Goal: Transaction & Acquisition: Obtain resource

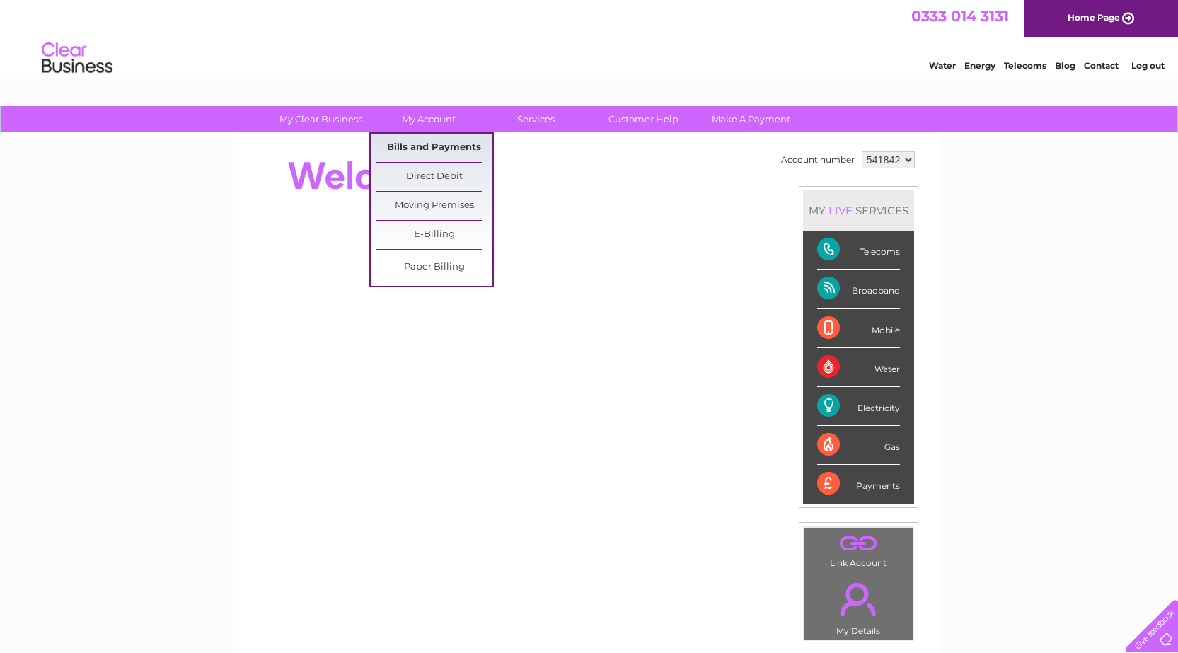
click at [451, 144] on link "Bills and Payments" at bounding box center [434, 148] width 117 height 28
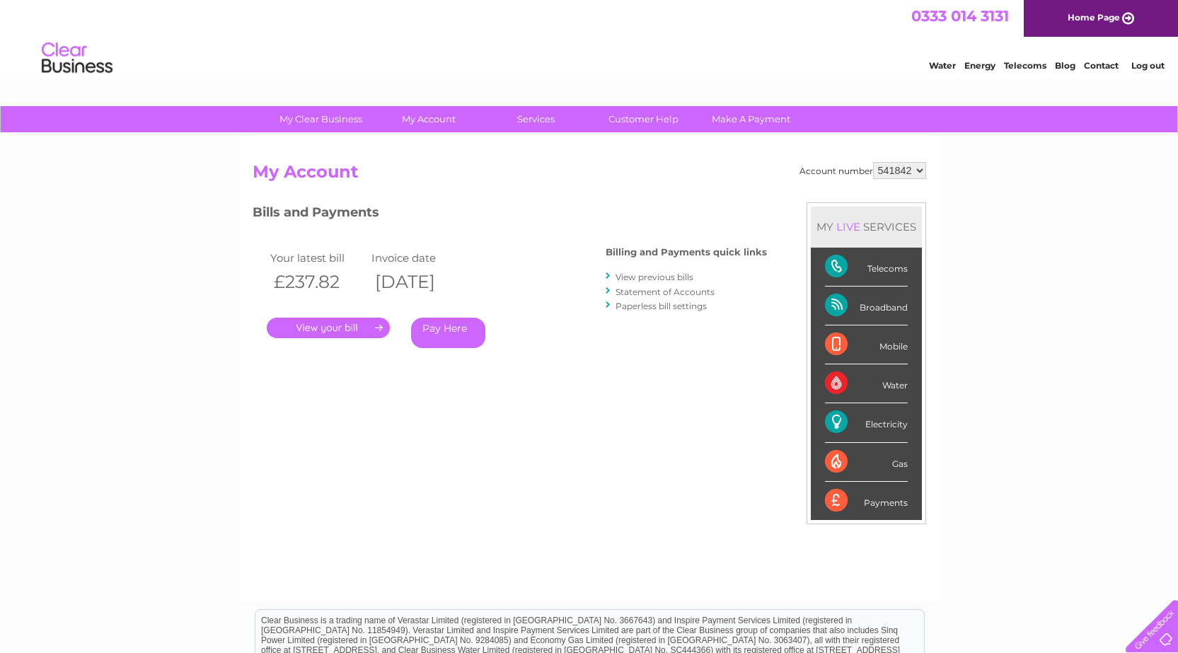
click at [347, 333] on link "." at bounding box center [328, 328] width 123 height 21
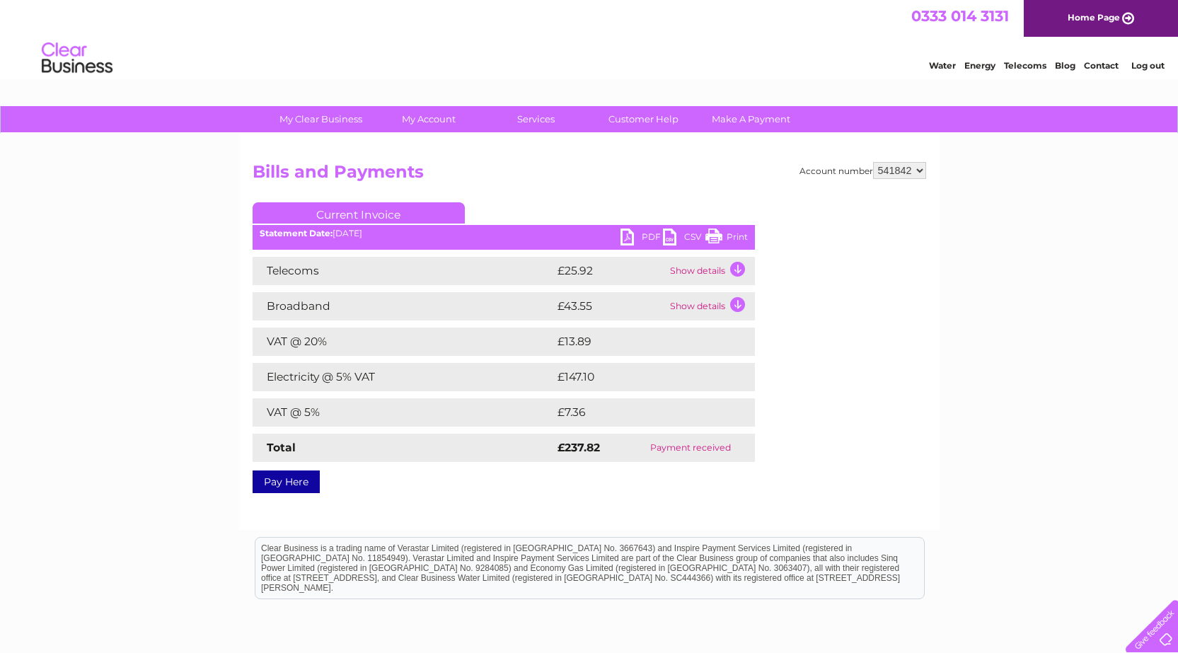
click at [736, 270] on td "Show details" at bounding box center [710, 271] width 88 height 28
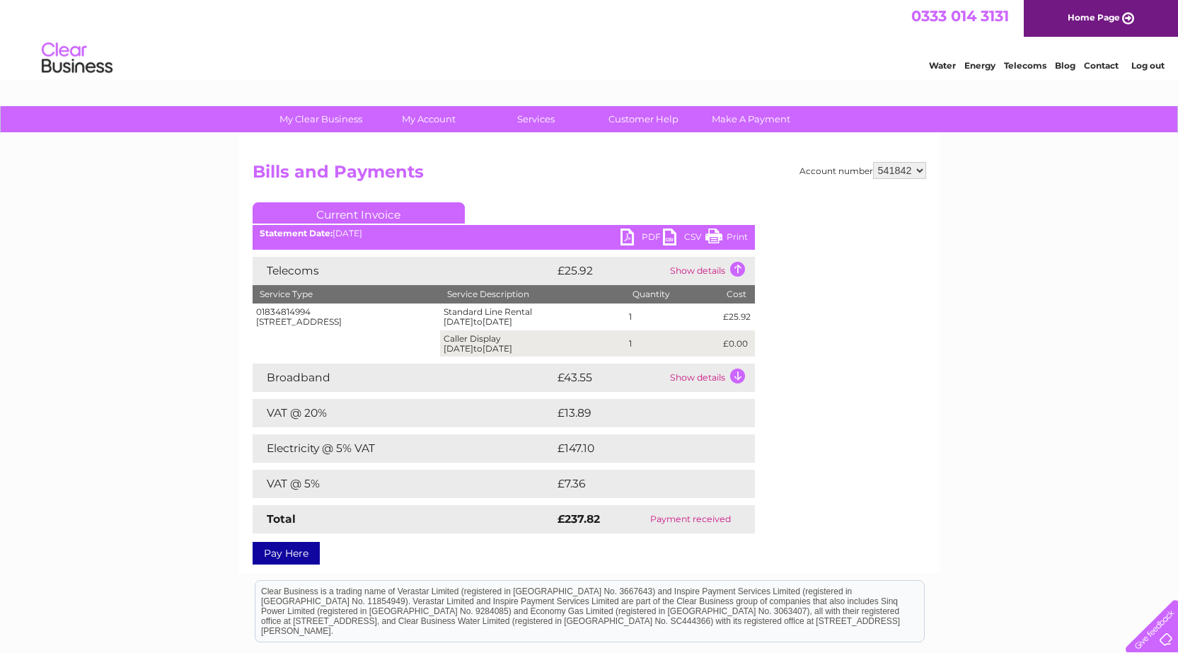
click at [740, 378] on td "Show details" at bounding box center [710, 378] width 88 height 28
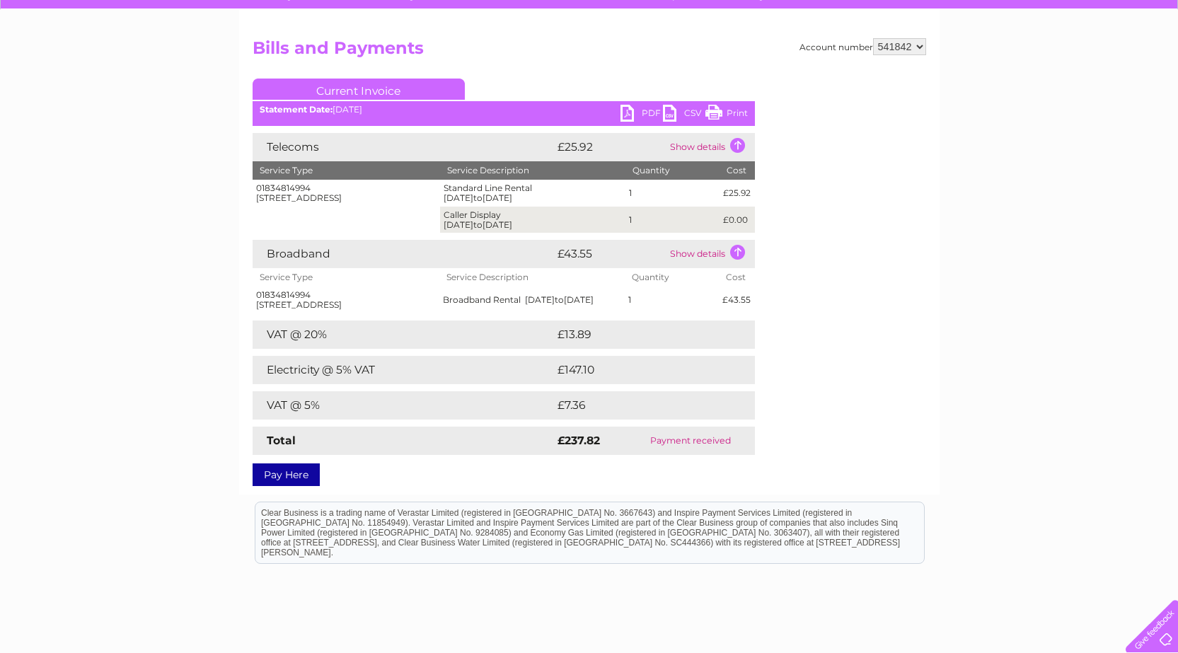
scroll to position [142, 0]
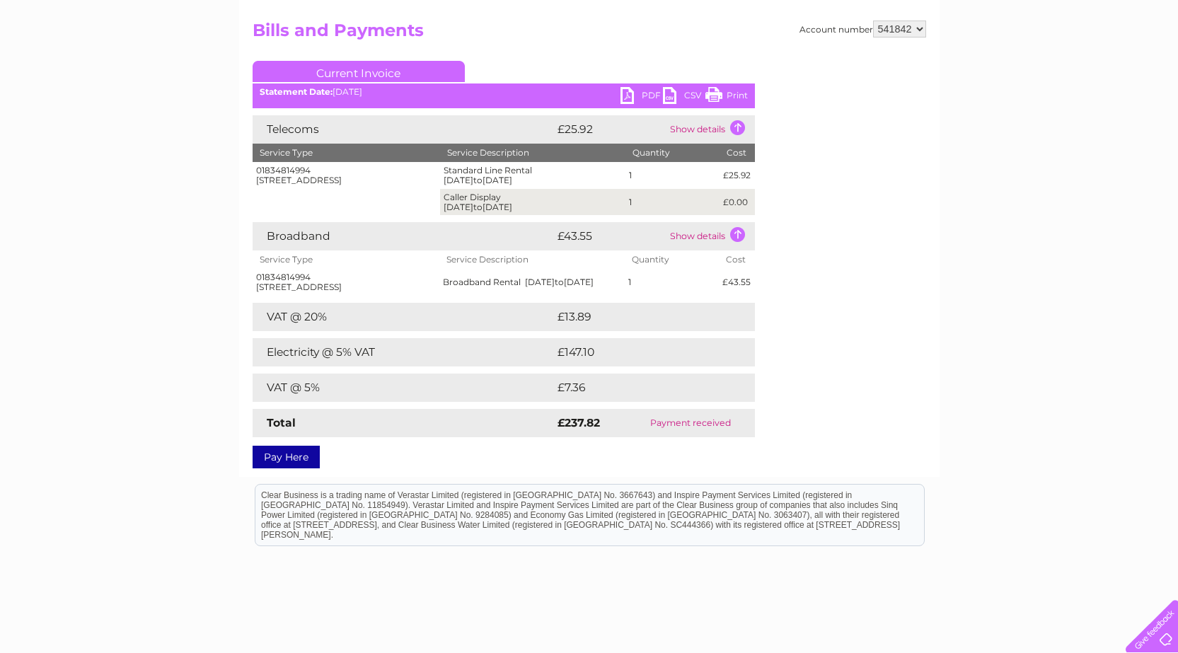
click at [626, 98] on link "PDF" at bounding box center [641, 97] width 42 height 21
click at [739, 239] on td "Show details" at bounding box center [710, 236] width 88 height 28
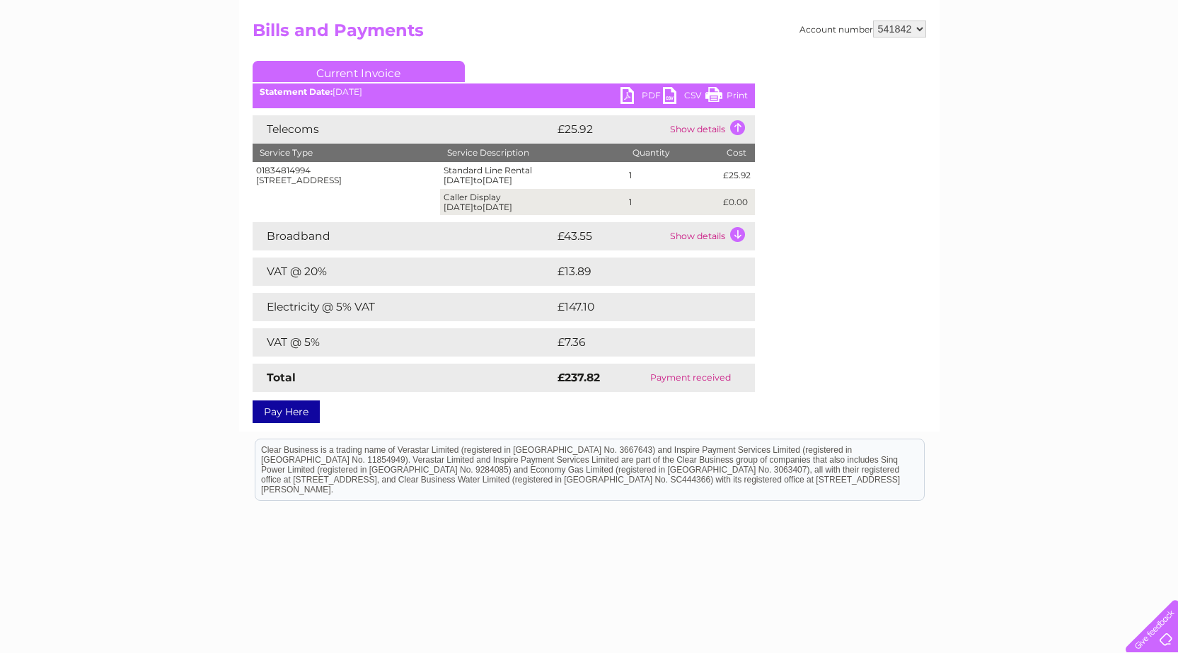
click at [739, 233] on td "Show details" at bounding box center [710, 236] width 88 height 28
